Goal: Information Seeking & Learning: Learn about a topic

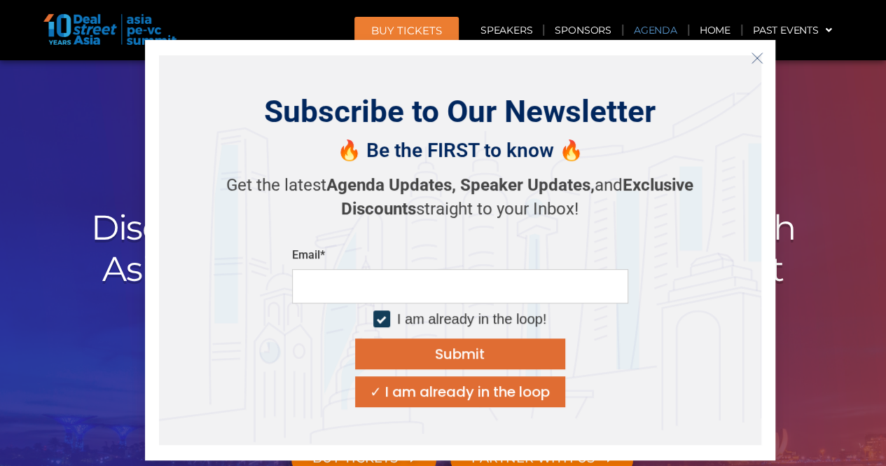
click at [666, 35] on link "Agenda" at bounding box center [656, 30] width 64 height 32
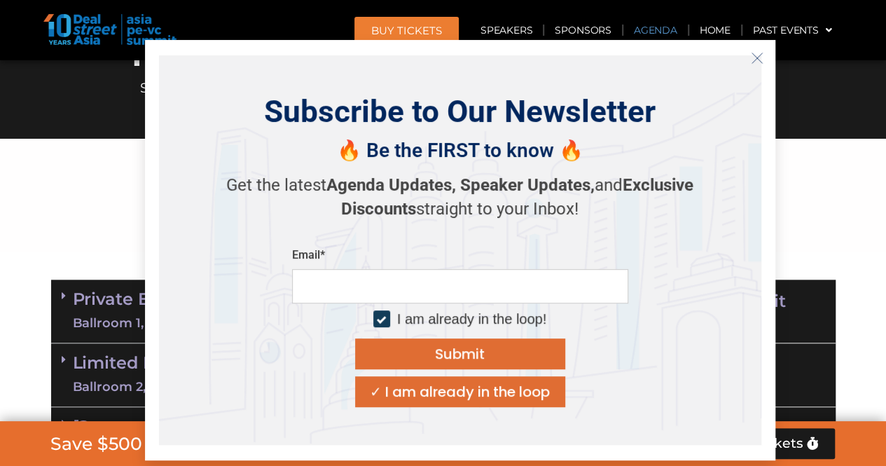
scroll to position [733, 0]
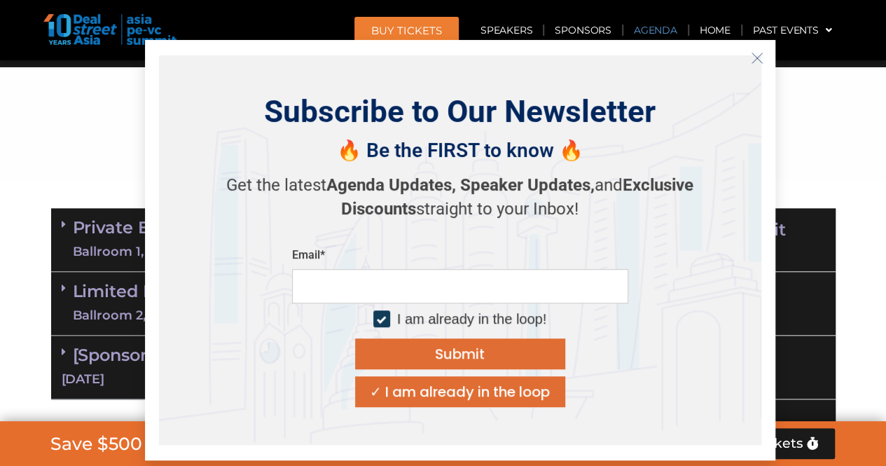
click at [757, 58] on icon "Close" at bounding box center [757, 58] width 13 height 13
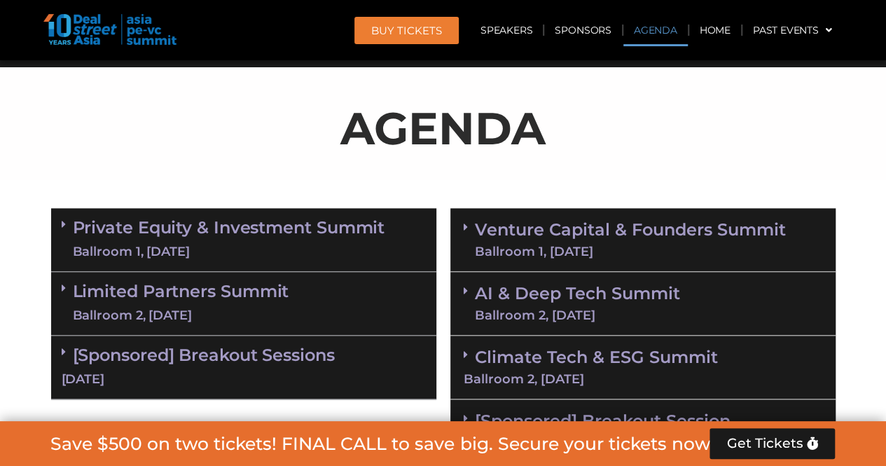
click at [224, 245] on div "Ballroom 1, [DATE]" at bounding box center [229, 252] width 312 height 18
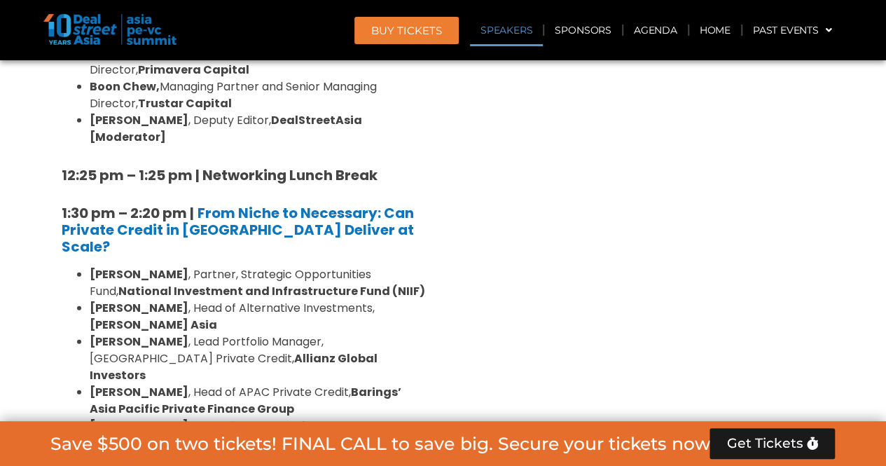
scroll to position [0, 0]
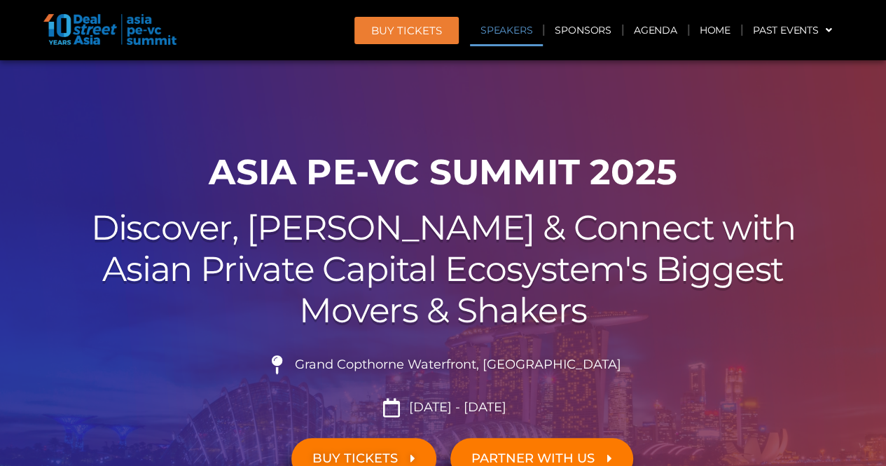
click at [523, 33] on link "Speakers" at bounding box center [506, 30] width 73 height 32
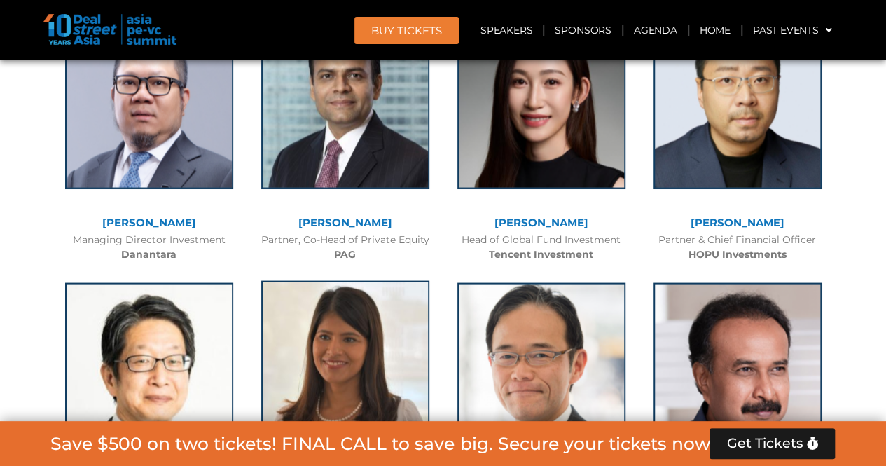
scroll to position [3931, 0]
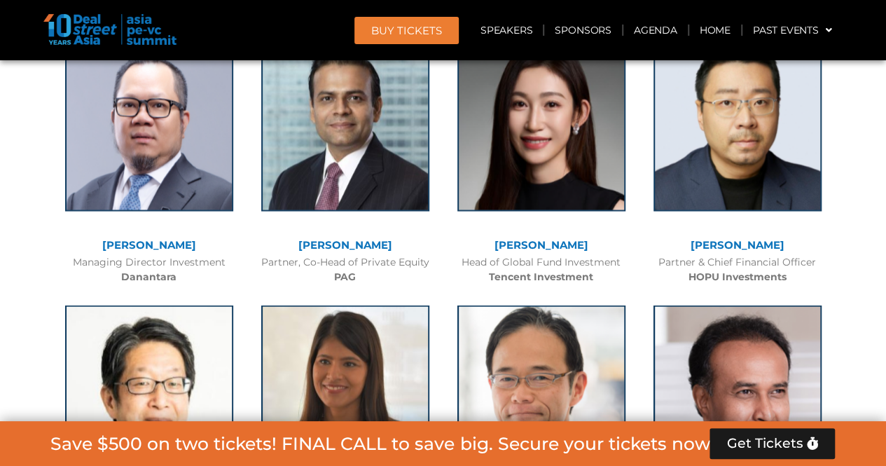
drag, startPoint x: 680, startPoint y: 241, endPoint x: 792, endPoint y: 278, distance: 118.1
click at [792, 291] on div "[PERSON_NAME] Partner Accel Co-Founder UnboxingBLR Foundation" at bounding box center [738, 440] width 196 height 298
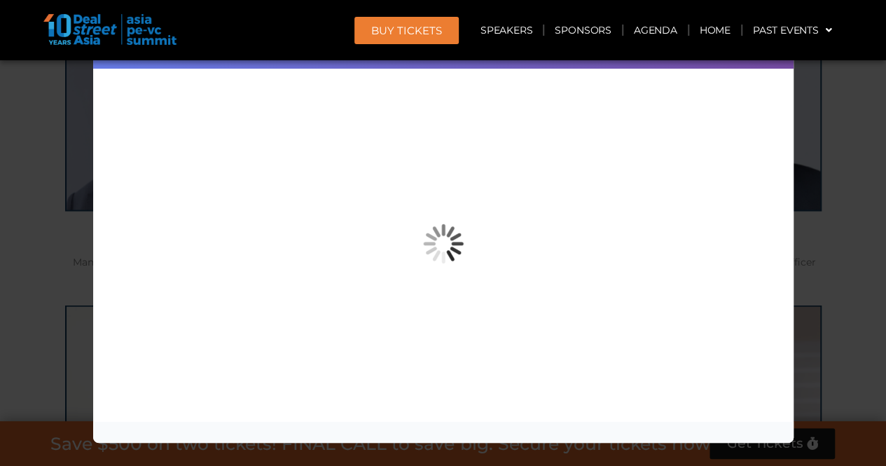
copy div "[PERSON_NAME] Partner Accel"
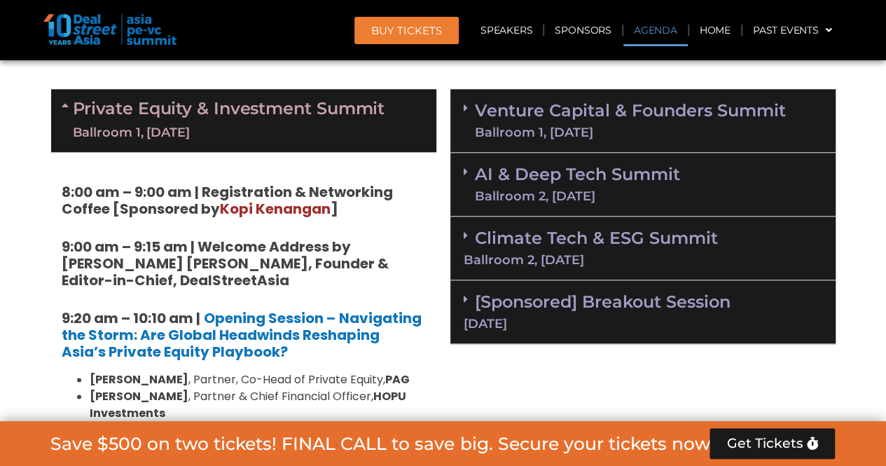
scroll to position [9955, 0]
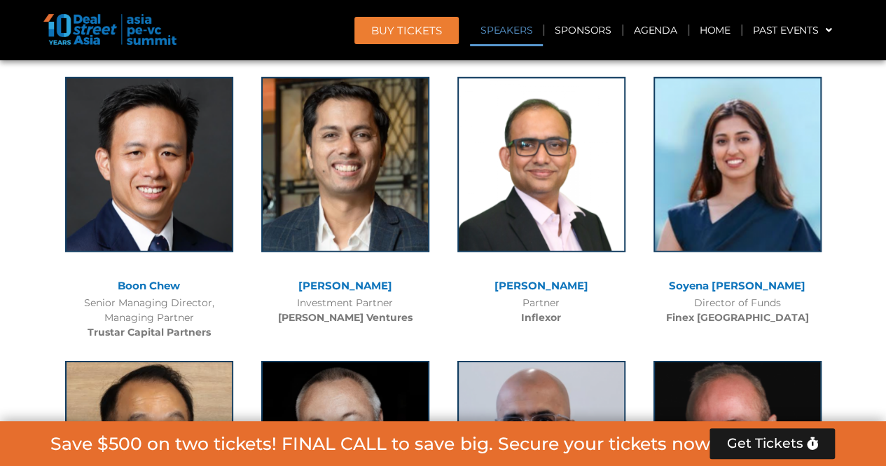
drag, startPoint x: 112, startPoint y: 226, endPoint x: 188, endPoint y: 265, distance: 85.5
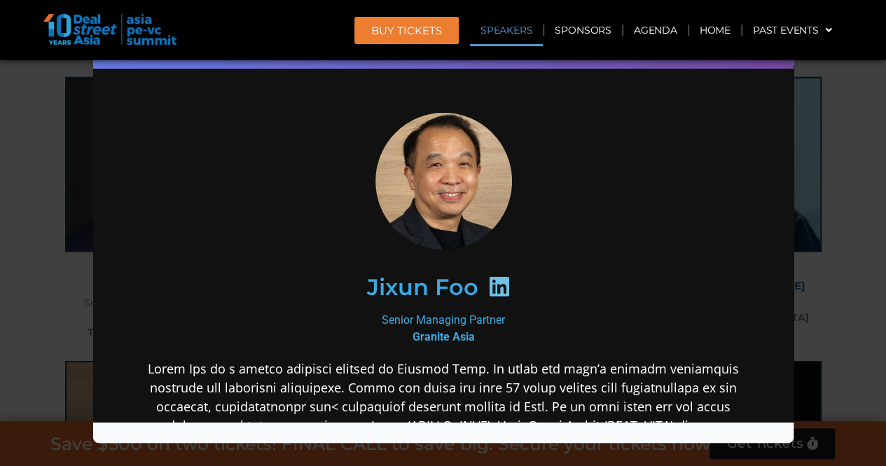
scroll to position [0, 0]
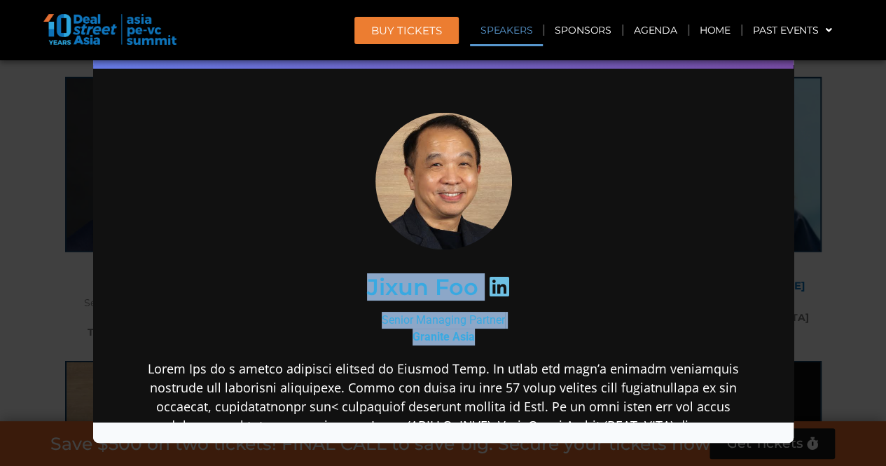
drag, startPoint x: 371, startPoint y: 292, endPoint x: 533, endPoint y: 339, distance: 169.2
copy div "Jixun Foo Senior Managing Partner Granite Asia"
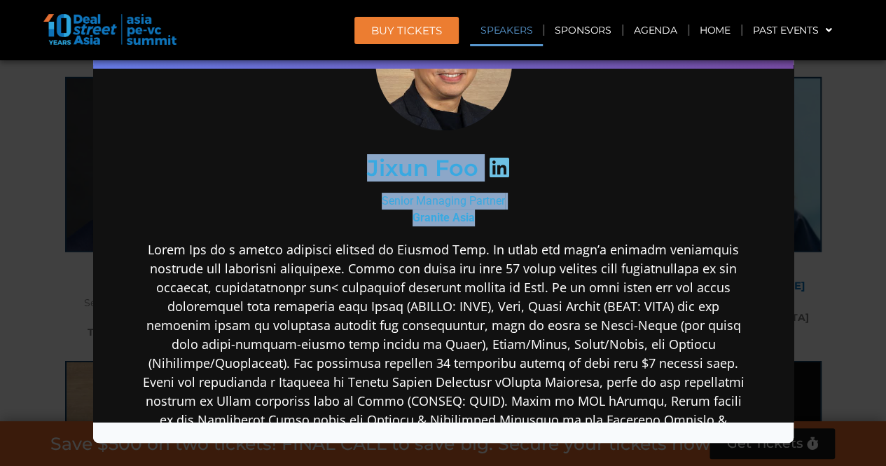
scroll to position [140, 0]
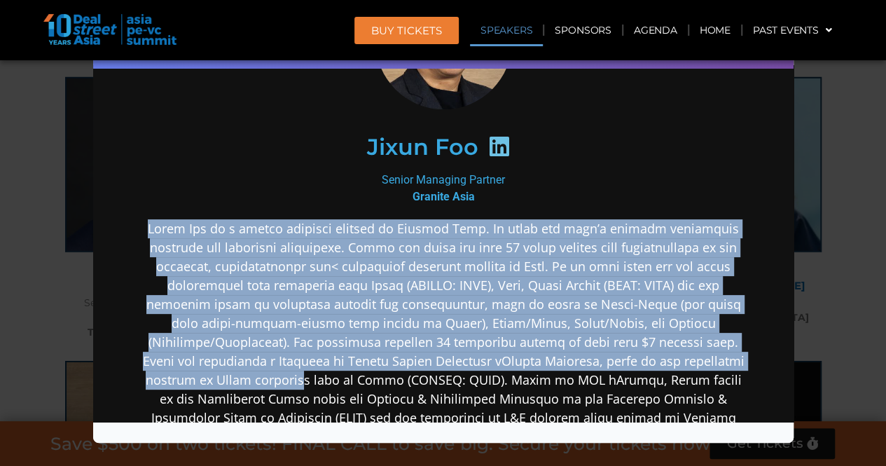
drag, startPoint x: 149, startPoint y: 231, endPoint x: 295, endPoint y: 374, distance: 204.6
click at [295, 377] on div "Jixun Foo Senior Managing Partner Granite Asia" at bounding box center [442, 396] width 673 height 914
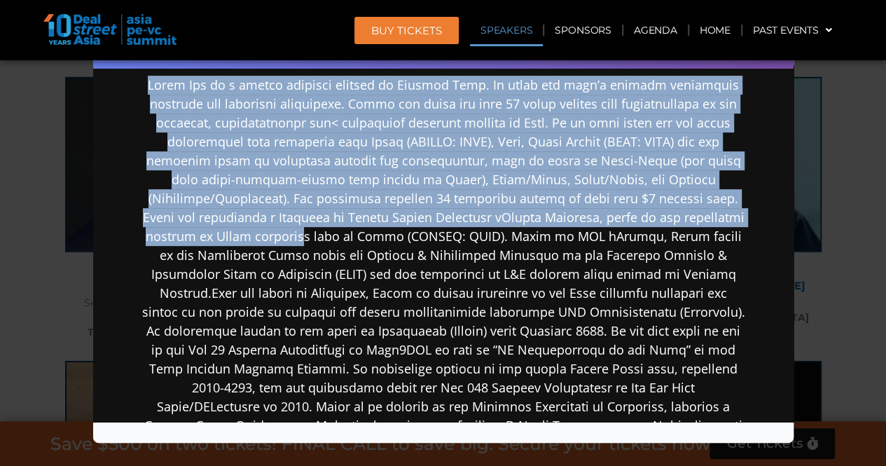
scroll to position [350, 0]
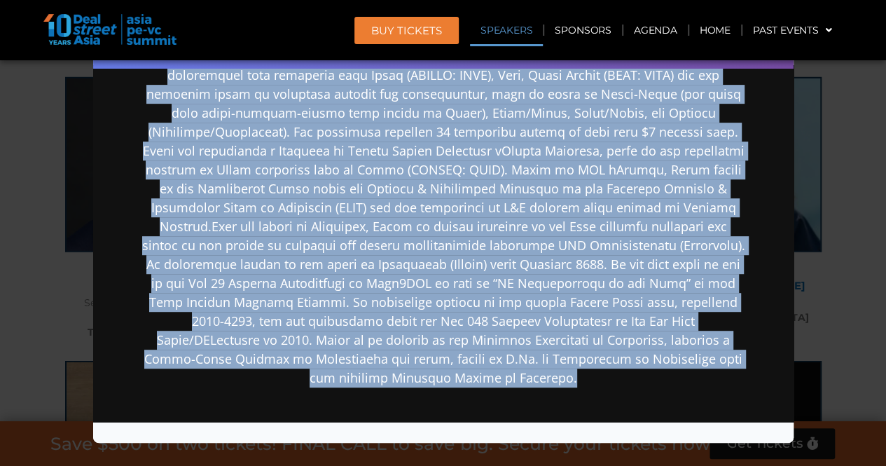
click at [491, 385] on div at bounding box center [442, 309] width 605 height 600
copy p "Lorem Ips do s ametco adipisci elitsed do Eiusmod Temp. In utlab etd magn’a eni…"
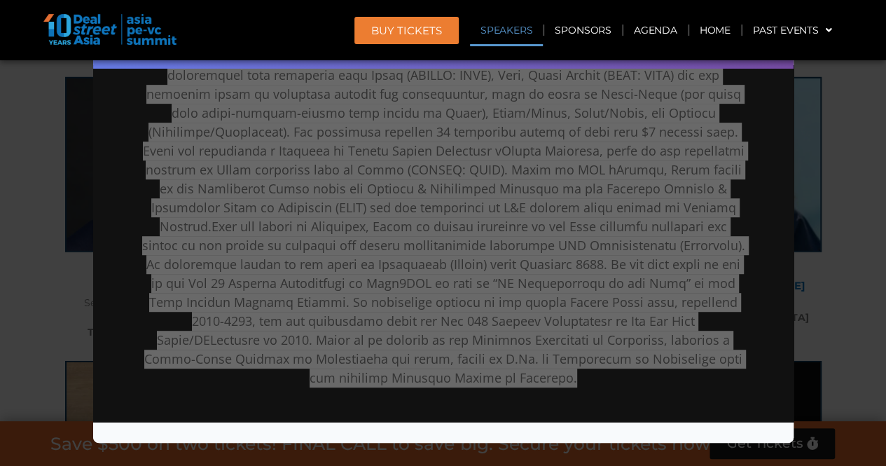
click at [826, 273] on div "Speaker Profile ×" at bounding box center [443, 233] width 886 height 466
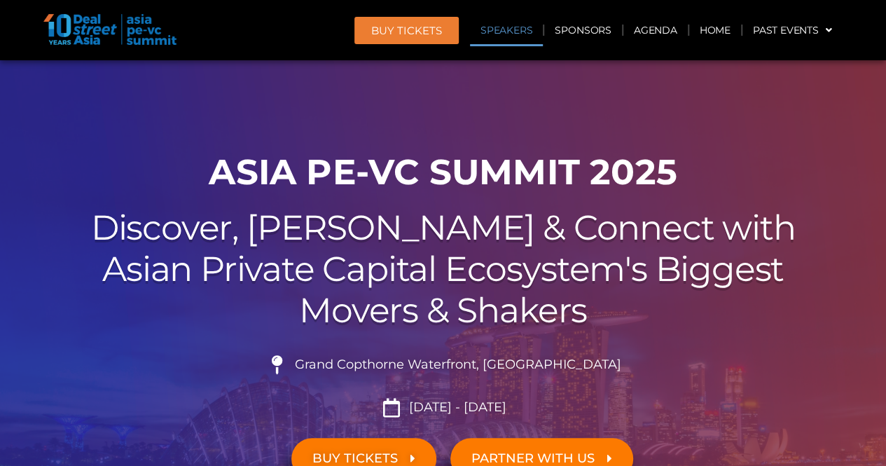
scroll to position [3945, 0]
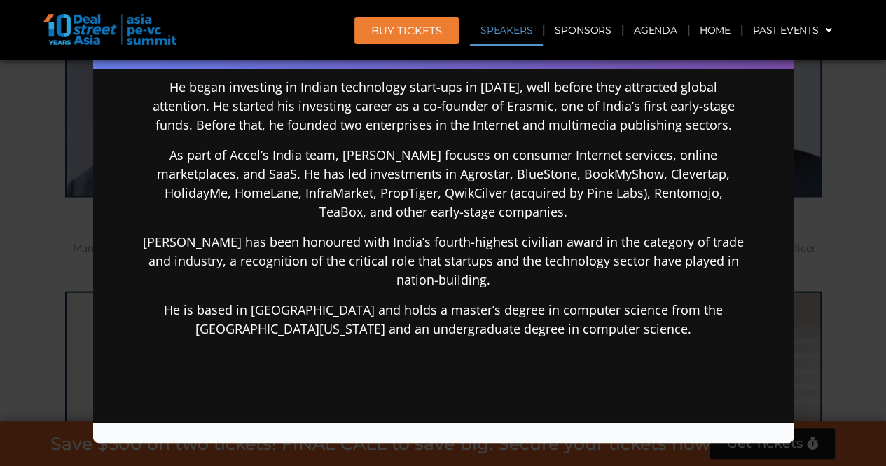
scroll to position [350, 0]
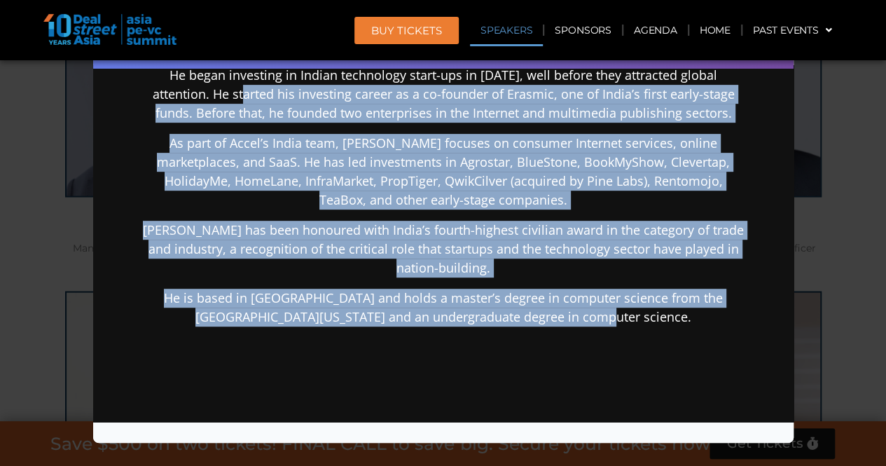
drag, startPoint x: 352, startPoint y: 234, endPoint x: 201, endPoint y: 89, distance: 209.6
click at [201, 89] on div "[PERSON_NAME] joined Accel in [DATE]. He began investing in Indian technology s…" at bounding box center [442, 292] width 605 height 512
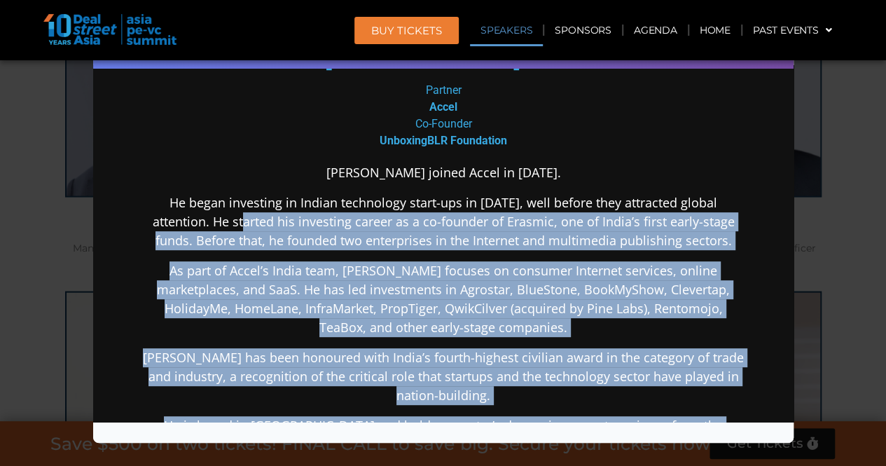
scroll to position [210, 0]
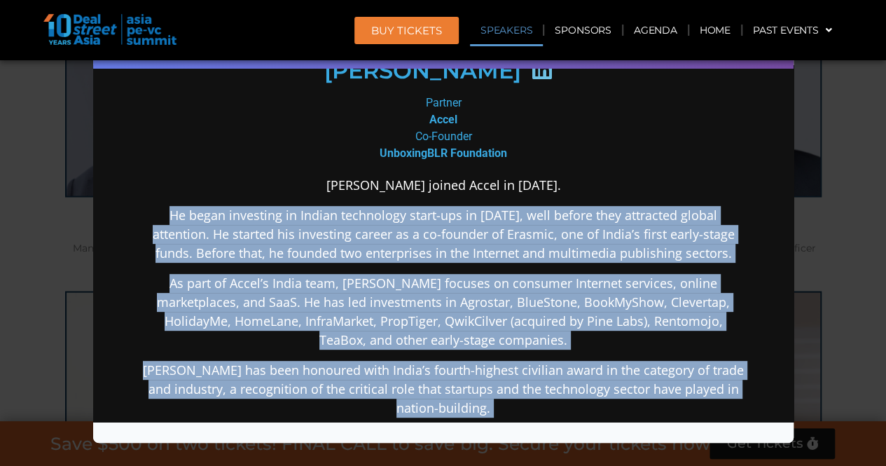
click at [141, 217] on p "He began investing in Indian technology start-ups in [DATE], well before they a…" at bounding box center [442, 234] width 605 height 57
copy div "He began investing in Indian technology start-ups in [DATE], well before they a…"
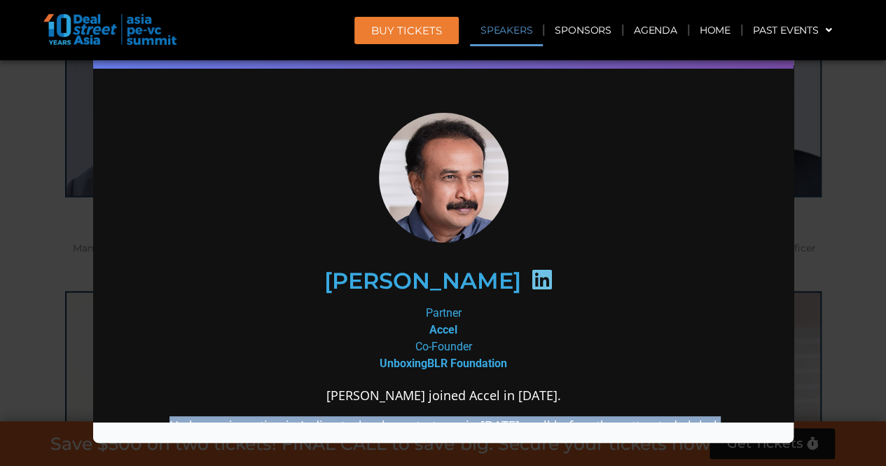
scroll to position [3384, 0]
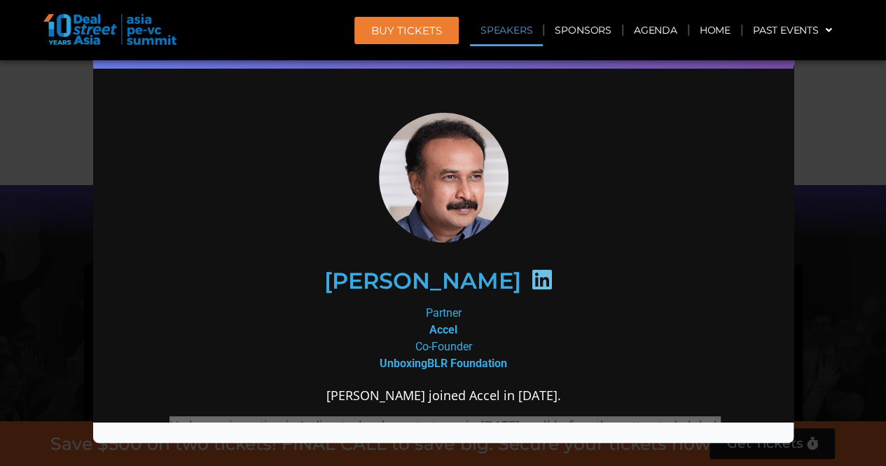
click at [865, 246] on div "Speaker Profile ×" at bounding box center [443, 233] width 886 height 466
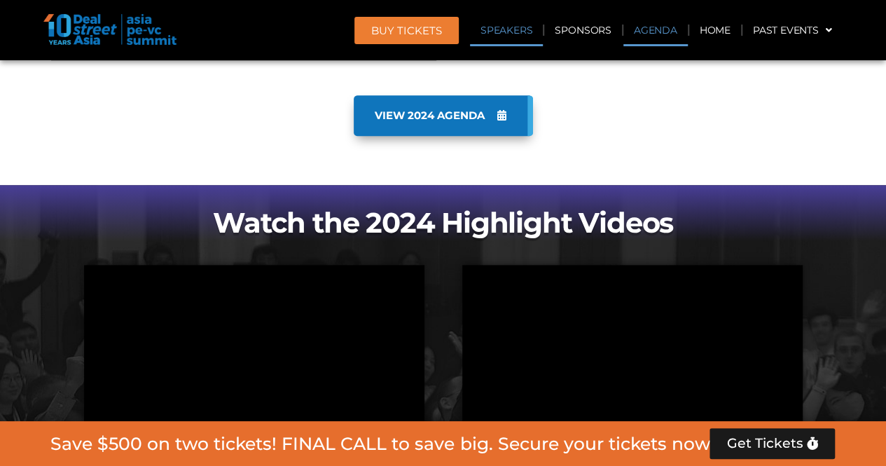
click at [643, 23] on link "Agenda" at bounding box center [656, 30] width 64 height 32
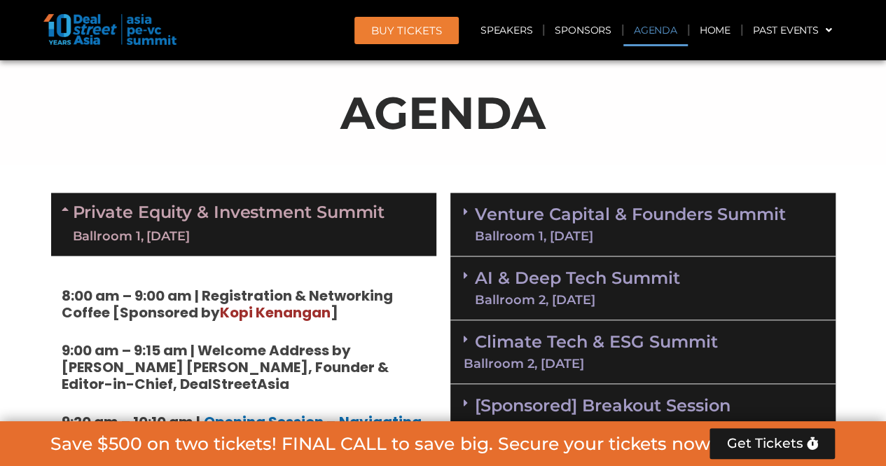
scroll to position [733, 0]
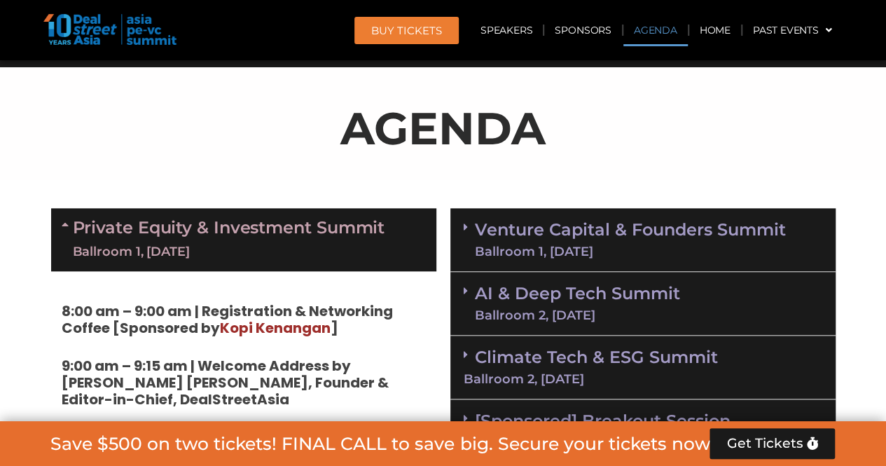
click at [600, 245] on div "Ballroom 1, [DATE]" at bounding box center [630, 251] width 311 height 13
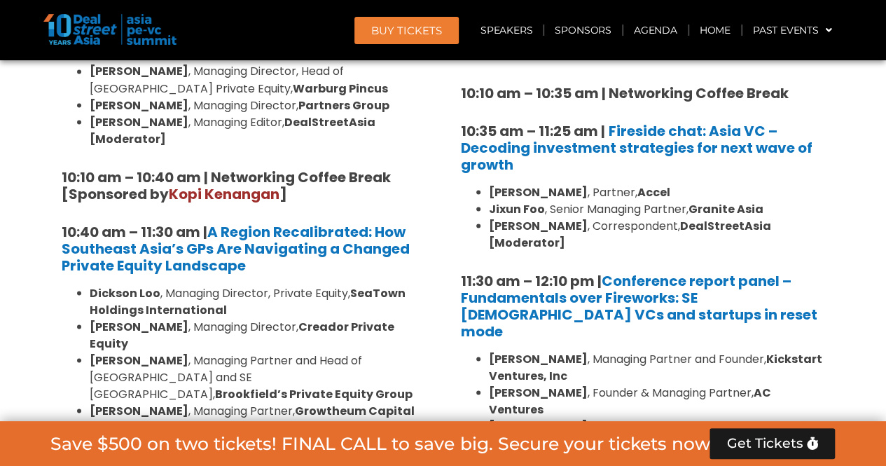
scroll to position [1223, 0]
